Goal: Complete application form

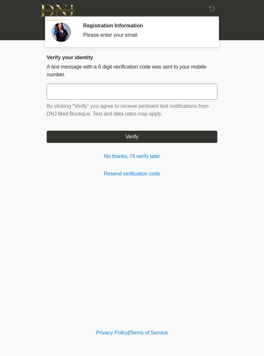
click at [93, 94] on input "text" at bounding box center [132, 92] width 171 height 16
type input "******"
click at [155, 154] on link "No thanks, I'll verify later" at bounding box center [132, 157] width 171 height 8
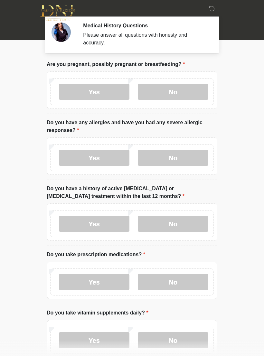
click at [182, 94] on label "No" at bounding box center [173, 92] width 71 height 16
click at [90, 155] on label "Yes" at bounding box center [94, 158] width 71 height 16
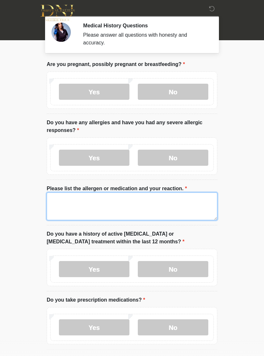
click at [83, 207] on textarea "Please list the allergen or medication and your reaction." at bounding box center [132, 207] width 171 height 28
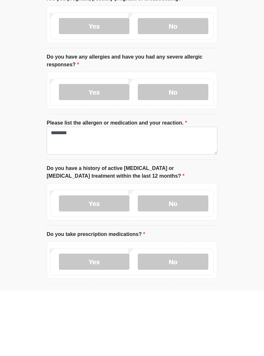
click at [182, 261] on label "No" at bounding box center [173, 269] width 71 height 16
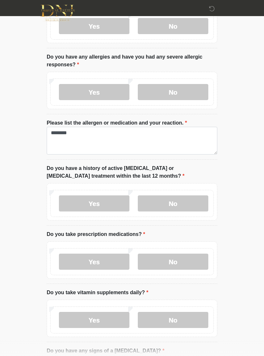
click at [108, 258] on label "Yes" at bounding box center [94, 262] width 71 height 16
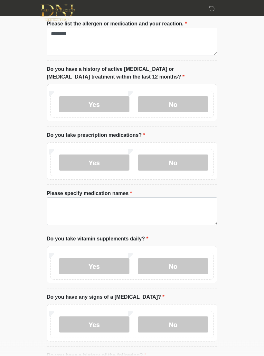
scroll to position [165, 0]
click at [80, 26] on label "Please list the allergen or medication and your reaction." at bounding box center [117, 24] width 140 height 8
click at [80, 28] on textarea "*******" at bounding box center [132, 42] width 171 height 28
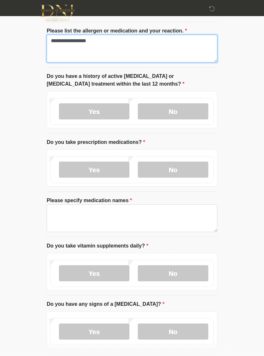
scroll to position [157, 0]
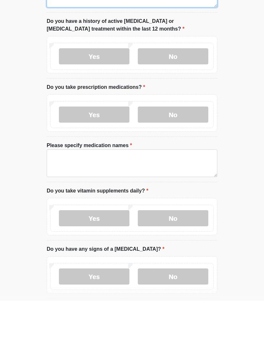
type textarea "**********"
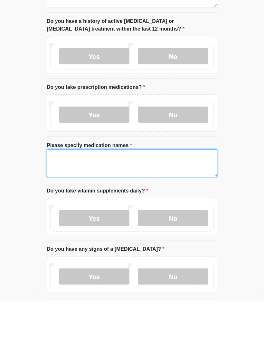
click at [68, 205] on textarea "Please specify medication names" at bounding box center [132, 219] width 171 height 28
click at [121, 205] on textarea "**********" at bounding box center [132, 219] width 171 height 28
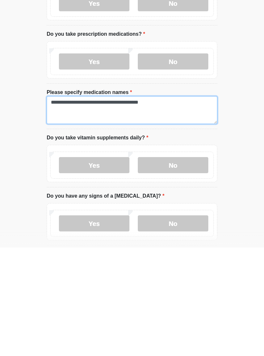
type textarea "**********"
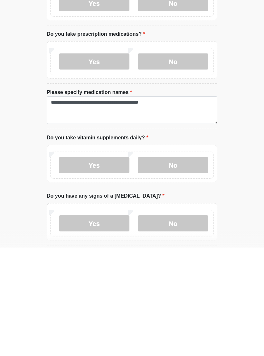
click at [97, 266] on label "Yes" at bounding box center [94, 274] width 71 height 16
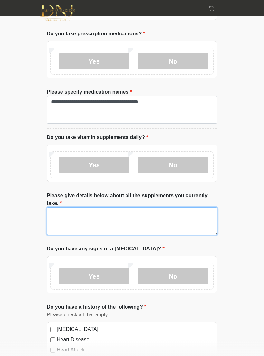
click at [79, 216] on textarea "Please give details below about all the supplements you currently take." at bounding box center [132, 221] width 171 height 28
type textarea "*"
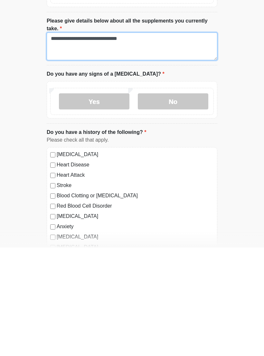
scroll to position [336, 0]
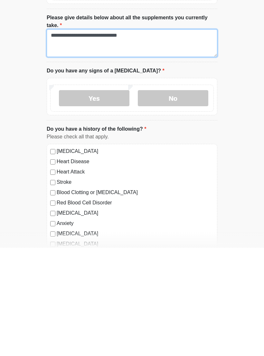
type textarea "**********"
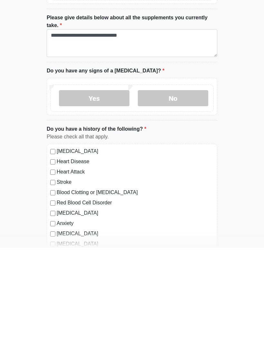
click at [187, 198] on label "No" at bounding box center [173, 206] width 71 height 16
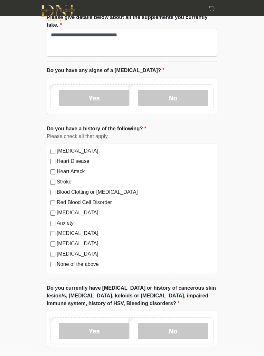
click at [110, 194] on label "Blood Clotting or Bleeding Disorder" at bounding box center [135, 192] width 157 height 8
click at [49, 192] on div "High Blood Pressure Heart Disease Heart Attack Stroke Blood Clotting or Bleedin…" at bounding box center [132, 209] width 171 height 131
click at [53, 219] on div "Anxiety" at bounding box center [132, 223] width 164 height 8
click at [53, 217] on div "High Blood Pressure Heart Disease Heart Attack Stroke Blood Clotting or Bleedin…" at bounding box center [132, 209] width 171 height 131
click at [50, 230] on div "Autoimmune Disorder" at bounding box center [132, 234] width 164 height 8
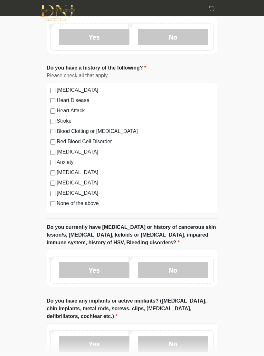
scroll to position [513, 0]
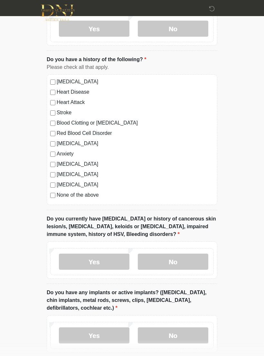
click at [185, 259] on label "No" at bounding box center [173, 262] width 71 height 16
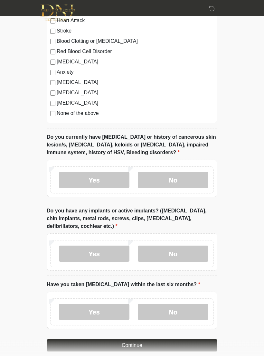
scroll to position [597, 0]
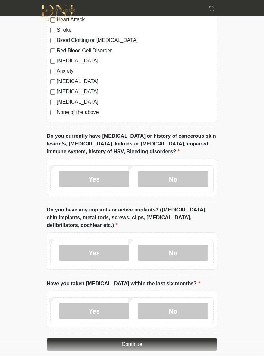
click at [191, 250] on label "No" at bounding box center [173, 253] width 71 height 16
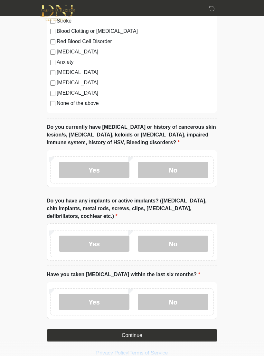
scroll to position [614, 0]
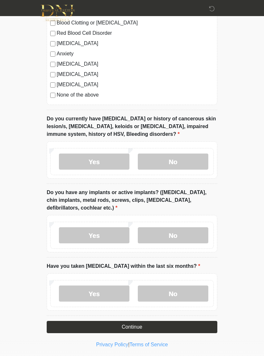
click at [186, 295] on label "No" at bounding box center [173, 294] width 71 height 16
click at [180, 324] on button "Continue" at bounding box center [132, 327] width 171 height 12
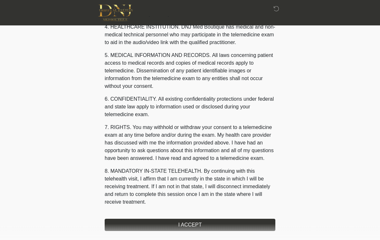
scroll to position [89, 0]
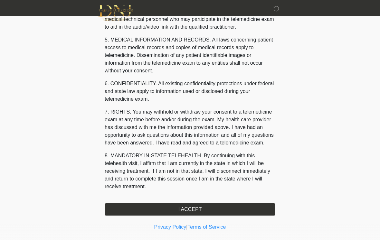
click at [196, 207] on button "I ACCEPT" at bounding box center [190, 209] width 171 height 12
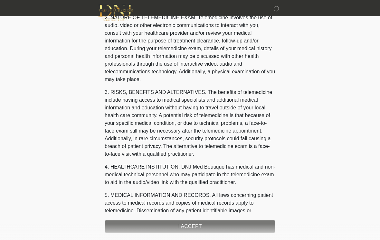
scroll to position [0, 0]
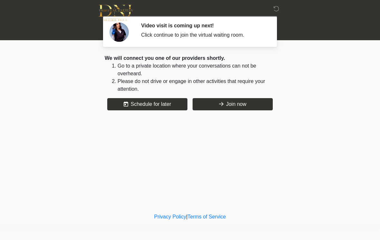
click at [238, 99] on button "Join now" at bounding box center [233, 104] width 80 height 12
